Goal: Navigation & Orientation: Find specific page/section

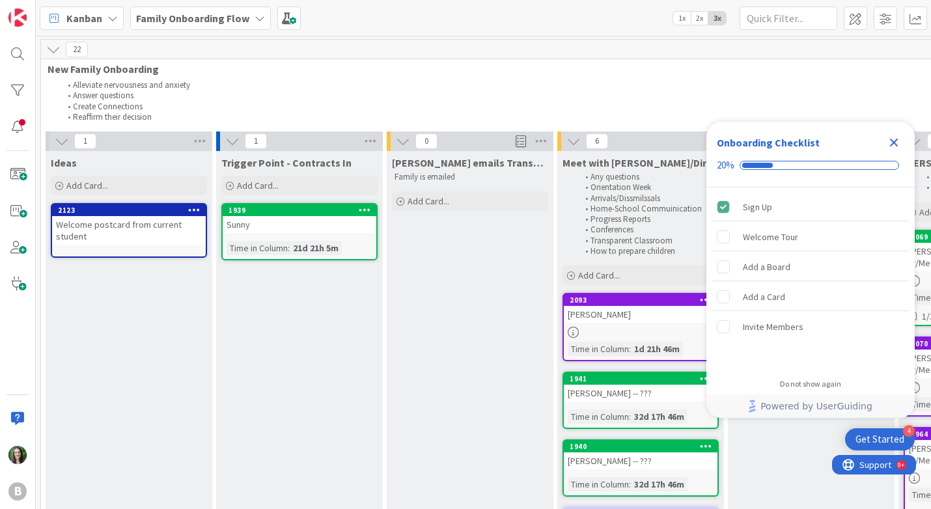
click at [227, 16] on b "Family Onboarding Flow" at bounding box center [192, 18] width 113 height 13
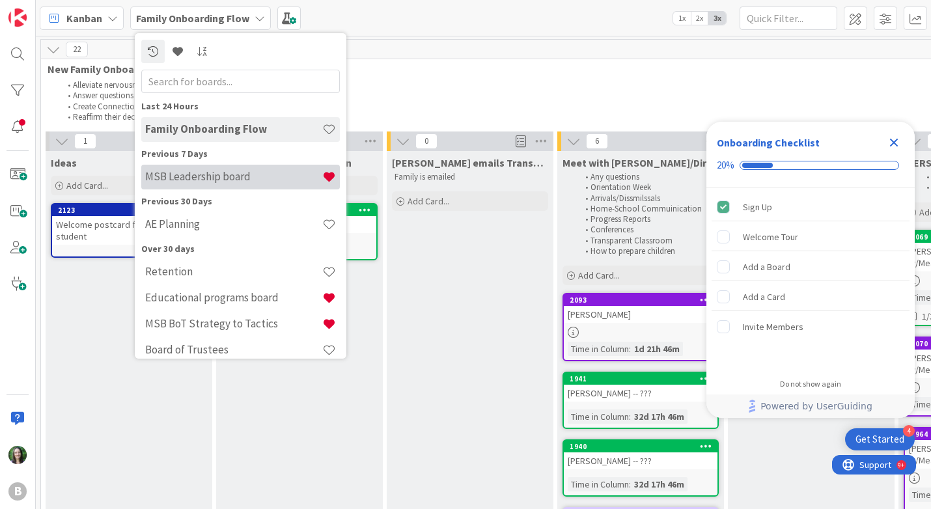
click at [232, 173] on h4 "MSB Leadership board" at bounding box center [233, 176] width 177 height 13
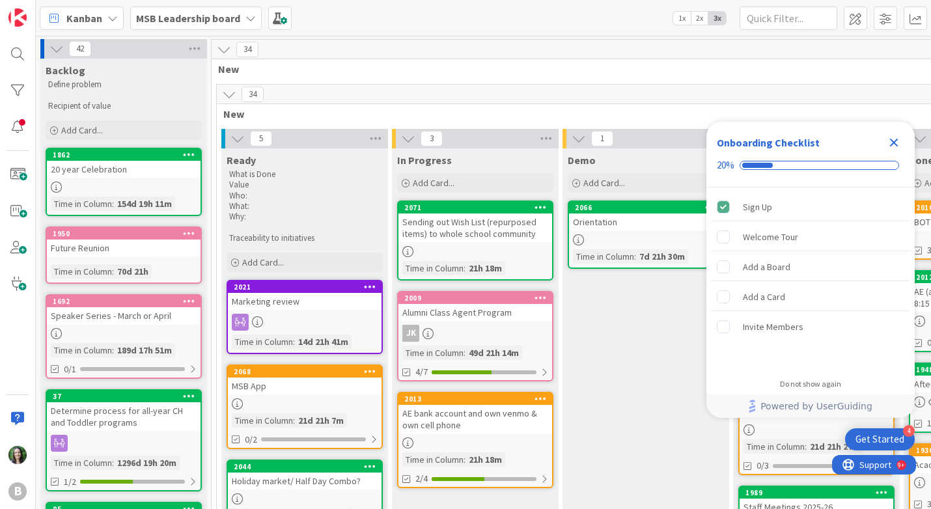
click at [896, 145] on icon "Close Checklist" at bounding box center [894, 143] width 8 height 8
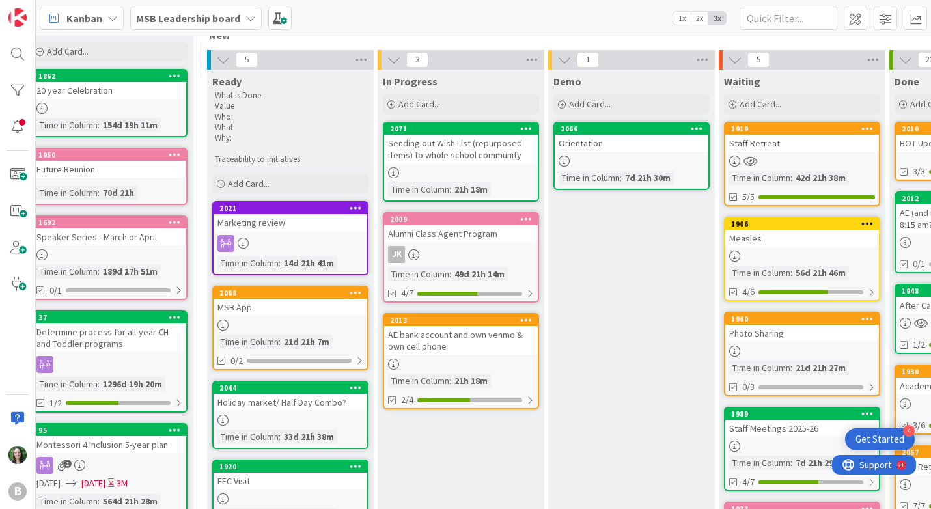
scroll to position [79, 20]
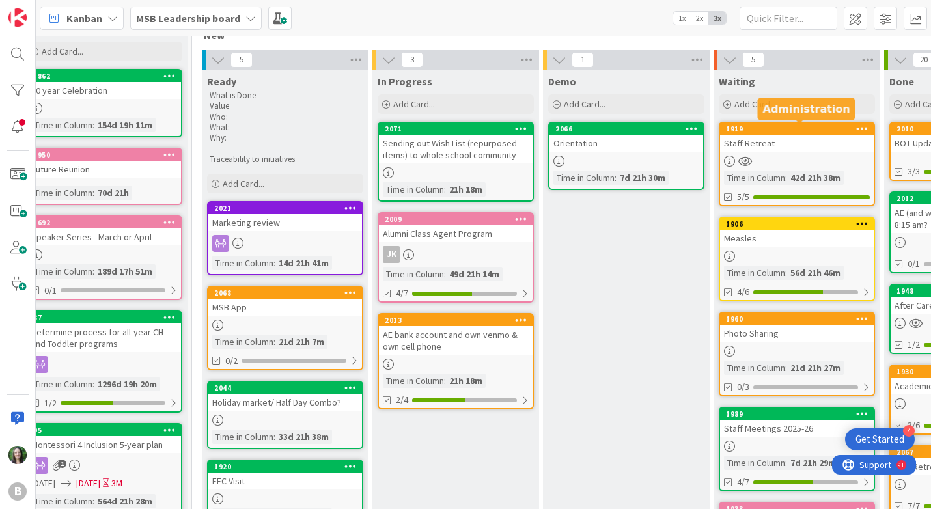
click at [775, 132] on div "1919" at bounding box center [800, 128] width 148 height 9
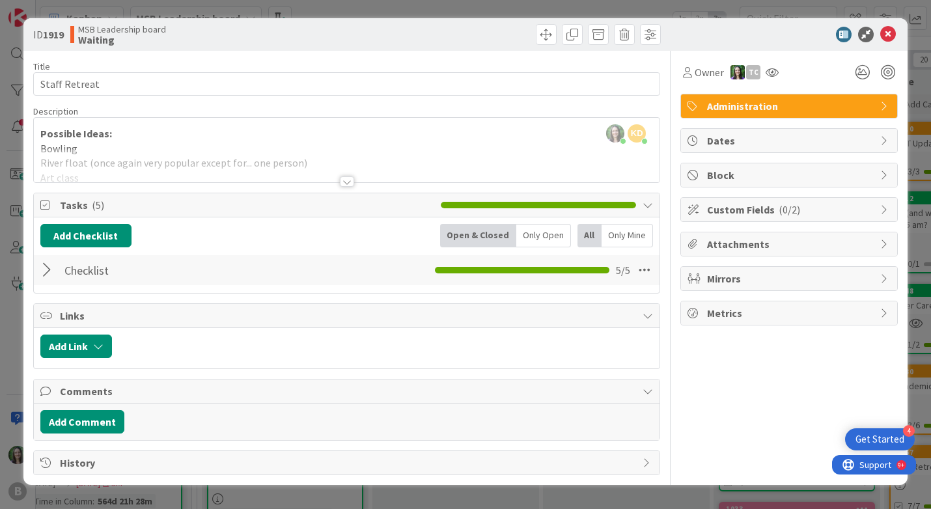
click at [346, 179] on div at bounding box center [347, 181] width 14 height 10
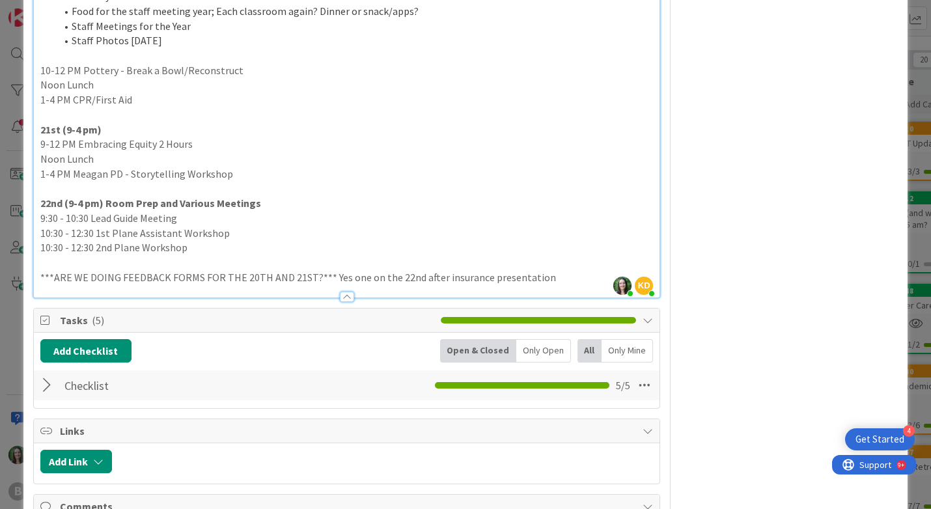
scroll to position [758, 0]
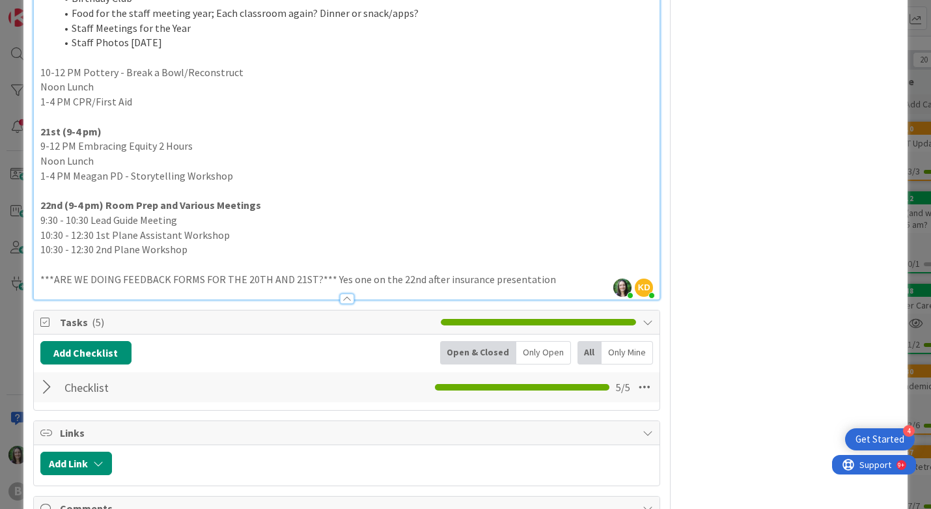
click at [562, 272] on p "***ARE WE DOING FEEDBACK FORMS FOR THE 20TH AND 21ST?*** Yes one on the 22nd af…" at bounding box center [346, 279] width 613 height 15
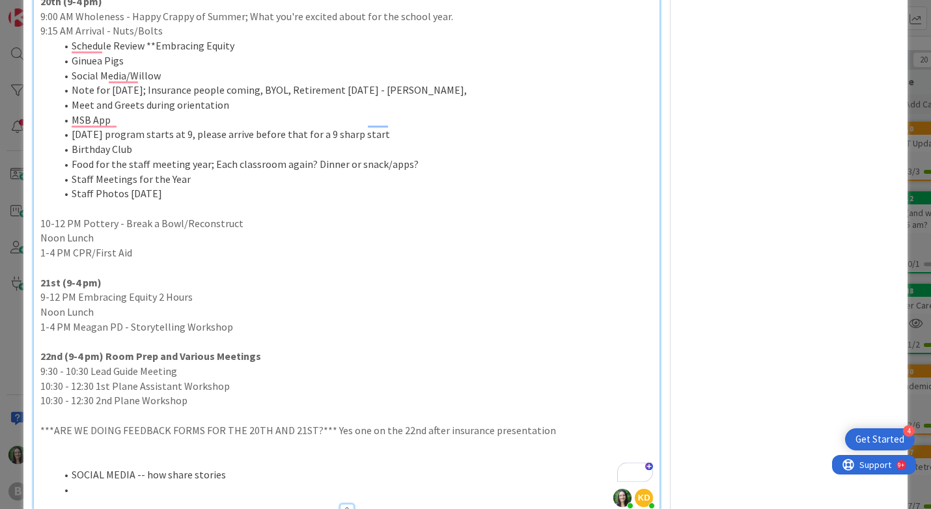
scroll to position [604, 0]
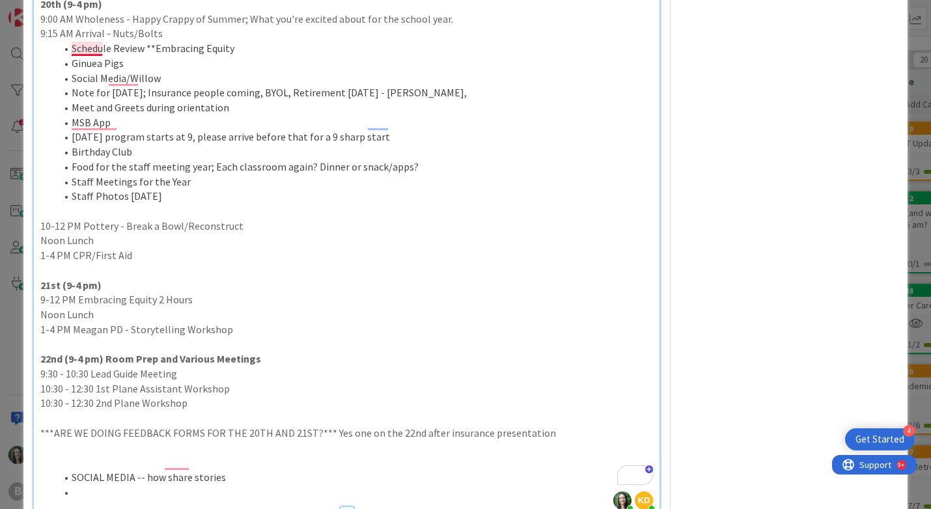
click at [85, 56] on li "Ginuea Pigs" at bounding box center [355, 63] width 598 height 15
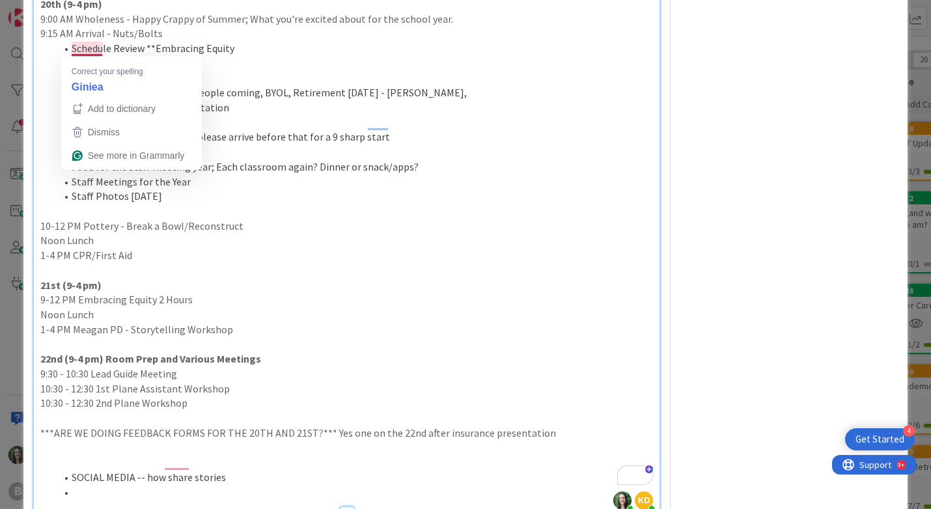
click at [85, 56] on li "Ginuea Pigs" at bounding box center [355, 63] width 598 height 15
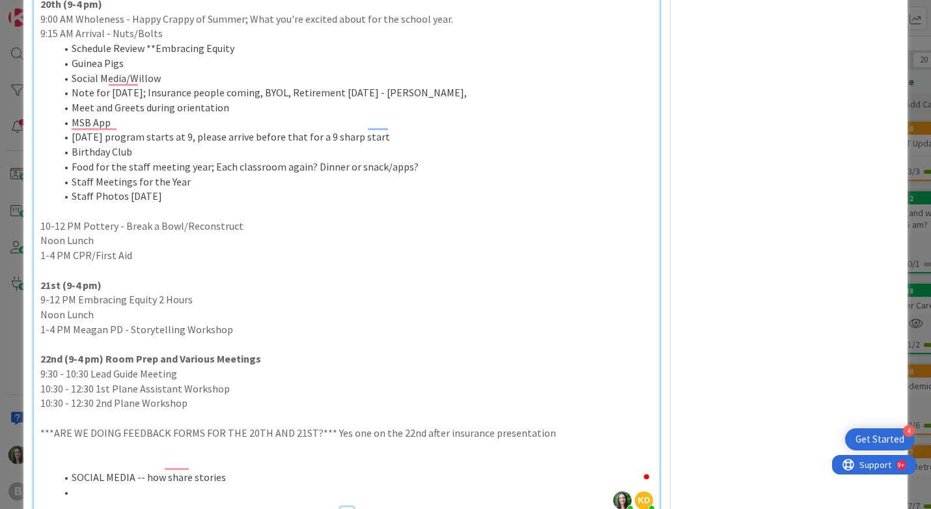
click at [220, 100] on li "Meet and Greets during orientation" at bounding box center [355, 107] width 598 height 15
click at [191, 470] on li "SOCIAL MEDIA -- how share stories" at bounding box center [355, 477] width 598 height 15
click at [195, 485] on li "To enrich screen reader interactions, please activate Accessibility in Grammarl…" at bounding box center [355, 492] width 598 height 15
click at [235, 100] on li "Meet and Greets during orientation" at bounding box center [355, 107] width 598 height 15
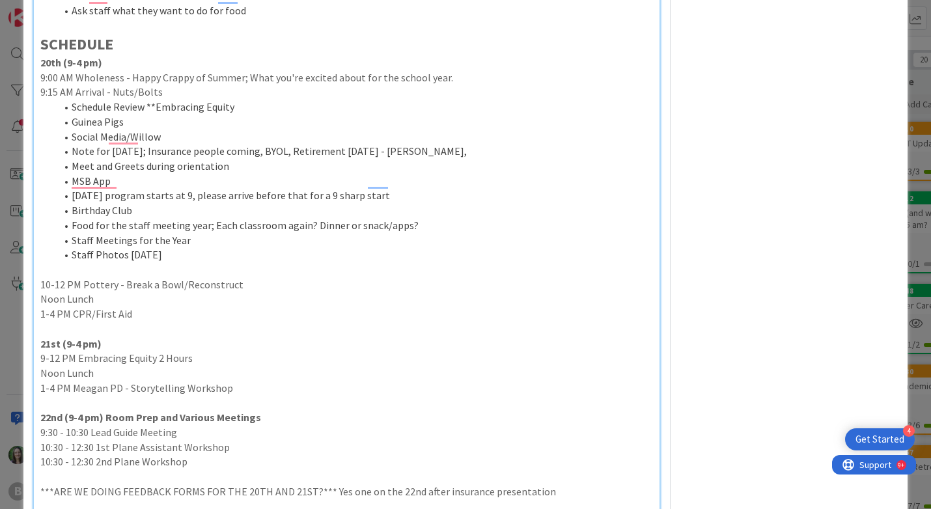
scroll to position [538, 0]
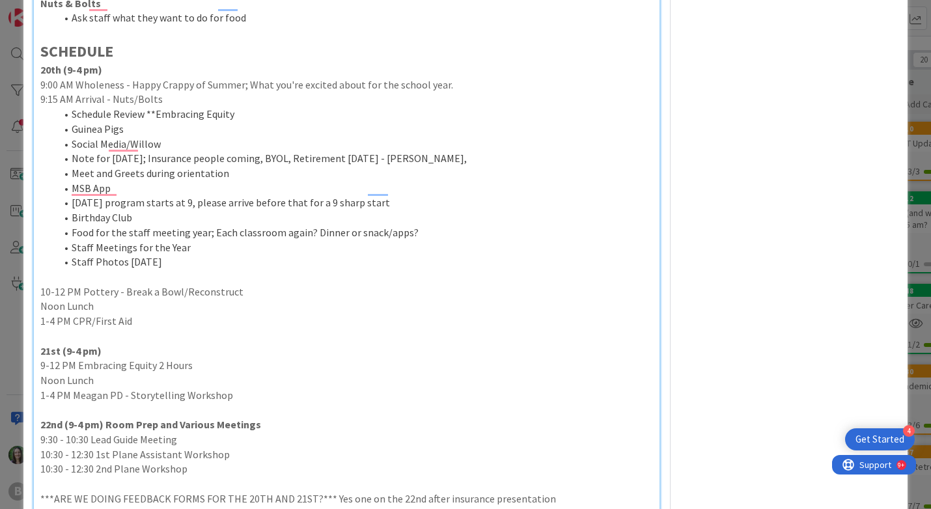
click at [331, 255] on li "Staff Photos [DATE]" at bounding box center [355, 262] width 598 height 15
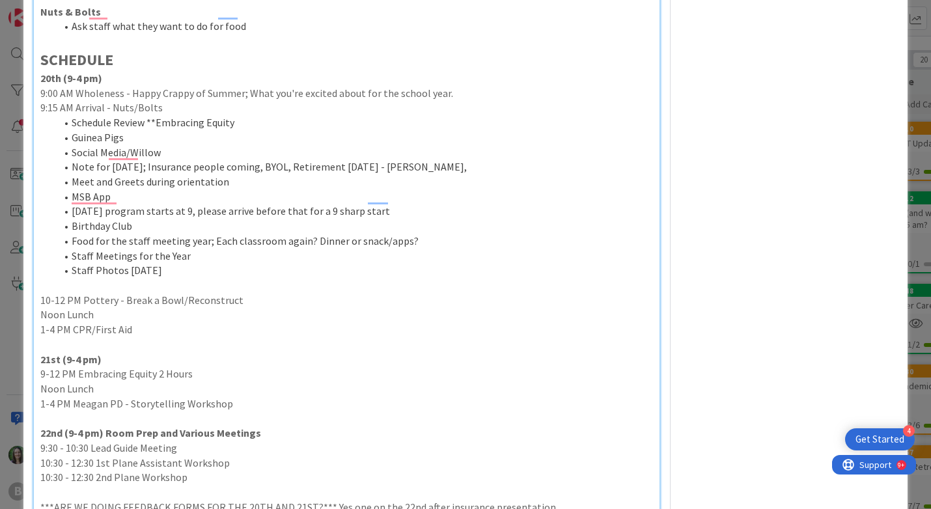
scroll to position [526, 0]
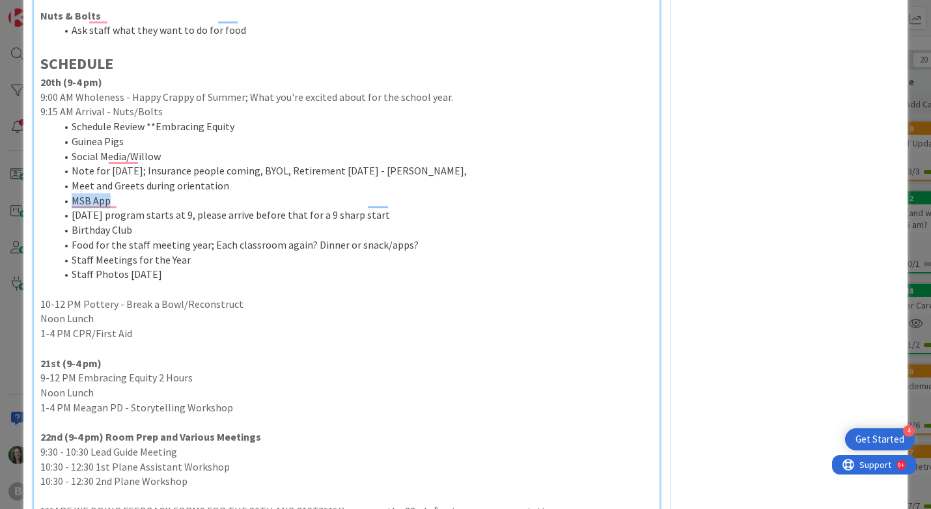
drag, startPoint x: 115, startPoint y: 185, endPoint x: 62, endPoint y: 184, distance: 52.7
click at [62, 193] on li "MSB App" at bounding box center [355, 200] width 598 height 15
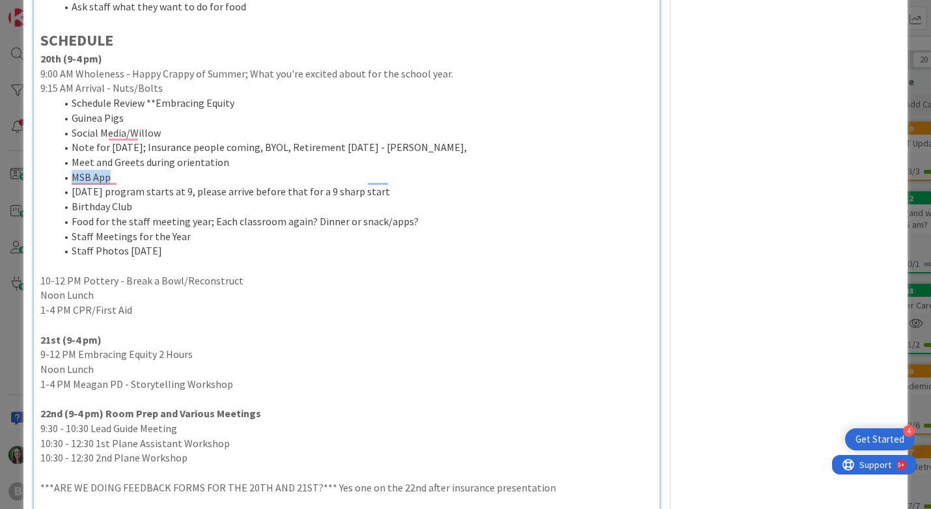
scroll to position [550, 0]
